Goal: Find specific page/section: Find specific page/section

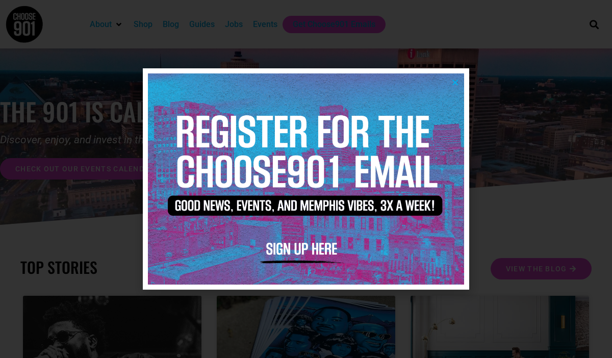
click at [455, 81] on icon "Close" at bounding box center [455, 83] width 8 height 8
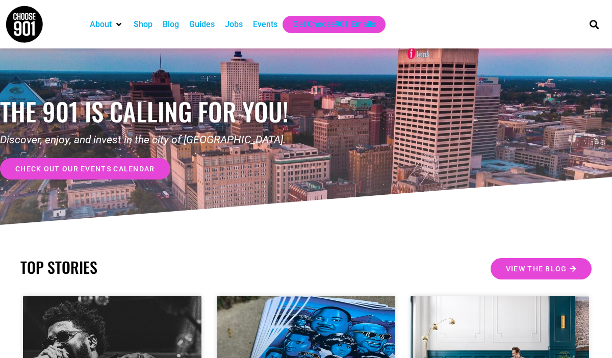
click at [238, 29] on div "Jobs" at bounding box center [234, 24] width 18 height 12
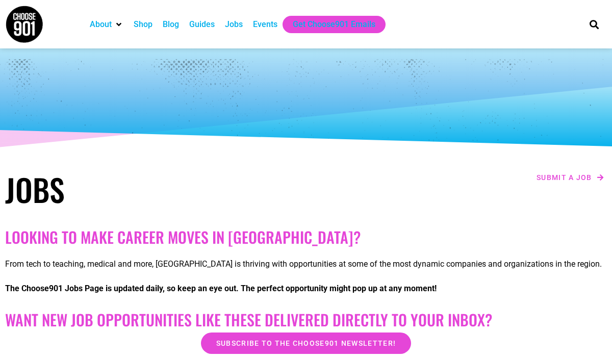
click at [233, 24] on div "Jobs" at bounding box center [234, 24] width 18 height 12
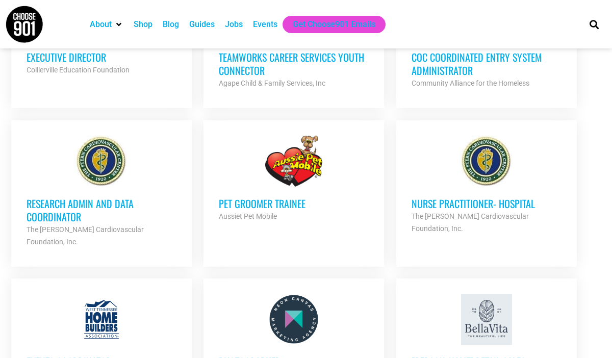
scroll to position [947, 0]
